Goal: Task Accomplishment & Management: Manage account settings

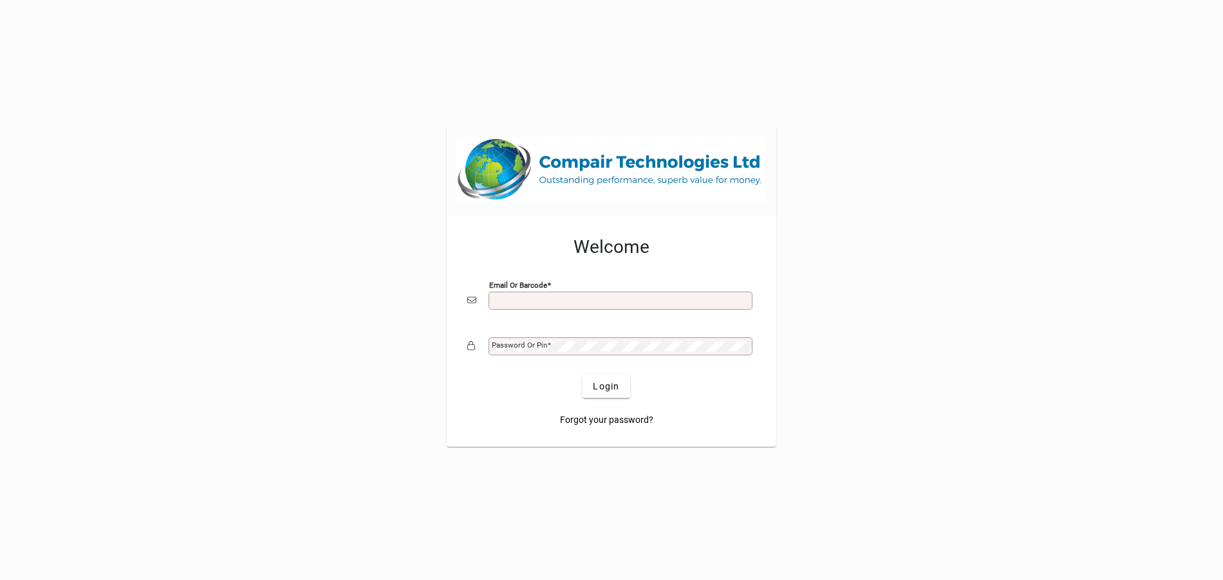
click at [507, 299] on input "Email or Barcode" at bounding box center [622, 300] width 260 height 10
click at [849, 325] on div at bounding box center [611, 290] width 1223 height 580
click at [572, 297] on input "Email or Barcode" at bounding box center [622, 300] width 260 height 10
type input "**********"
click at [546, 349] on mat-label "Password or Pin" at bounding box center [519, 344] width 55 height 9
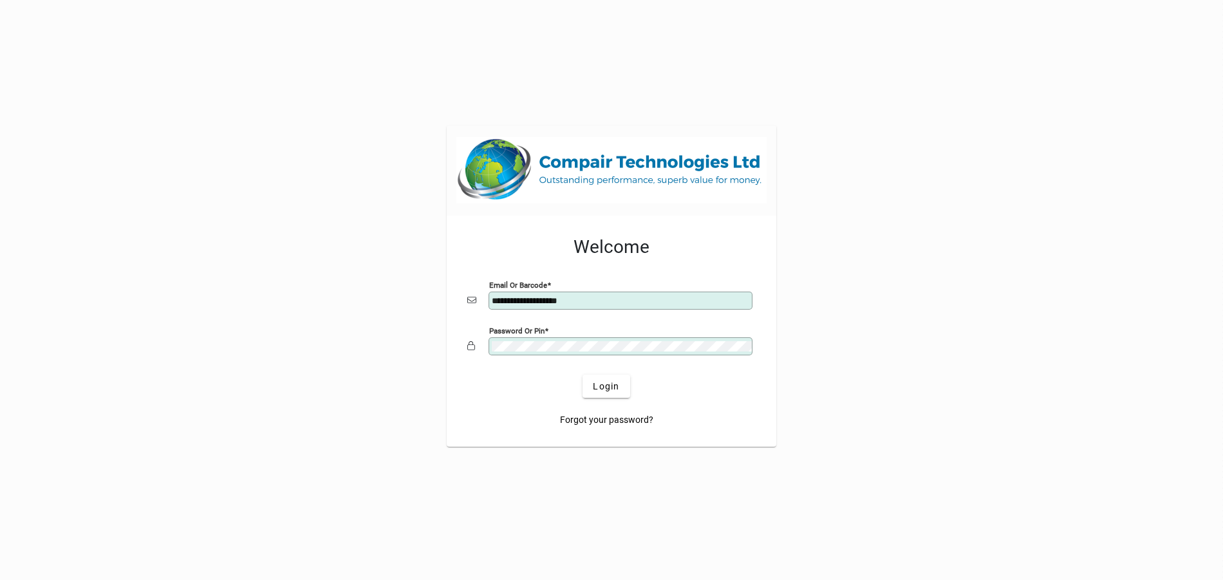
click at [582, 375] on button "Login" at bounding box center [605, 386] width 47 height 23
